Goal: Navigation & Orientation: Find specific page/section

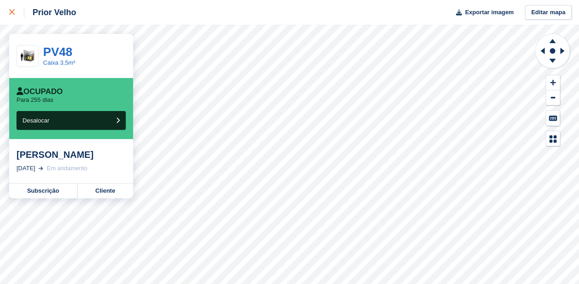
click at [14, 10] on icon at bounding box center [12, 12] width 6 height 6
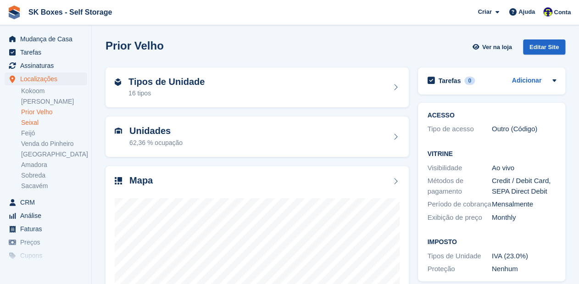
click at [45, 124] on link "Seixal" at bounding box center [54, 122] width 66 height 9
